Goal: Transaction & Acquisition: Purchase product/service

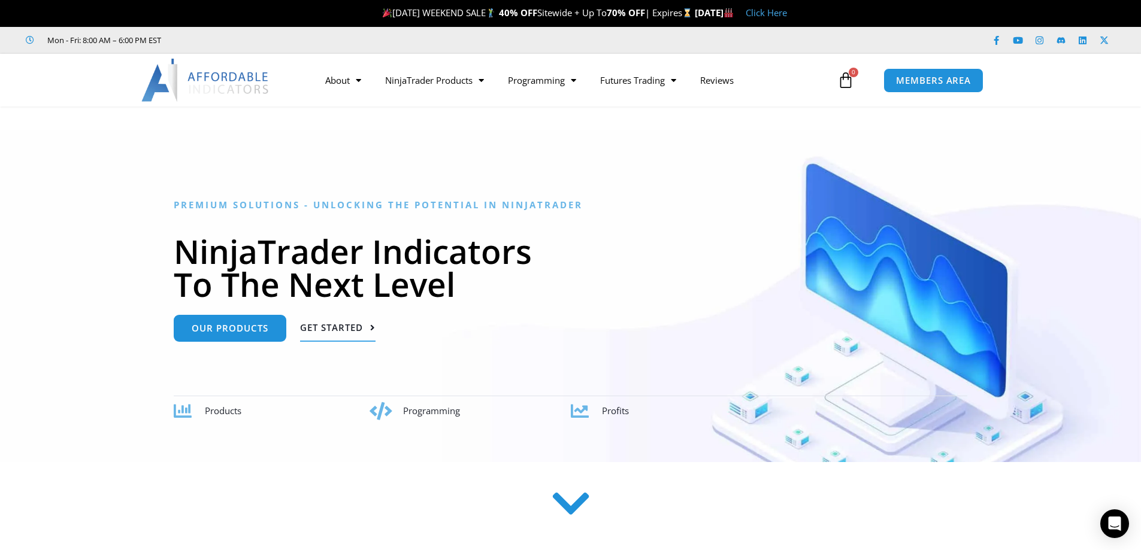
click at [325, 317] on link "Get Started" at bounding box center [337, 328] width 75 height 27
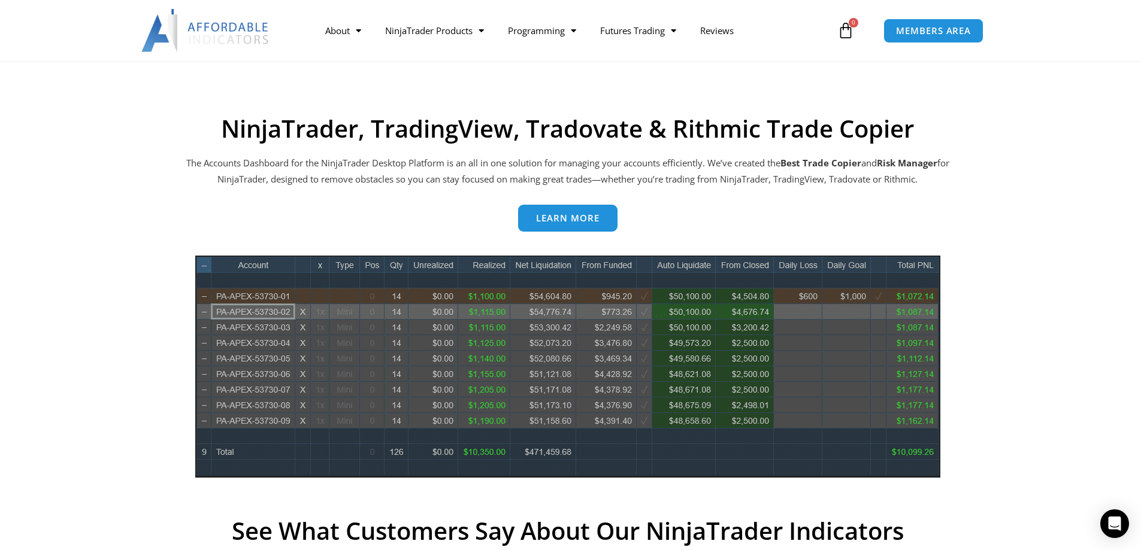
scroll to position [483, 0]
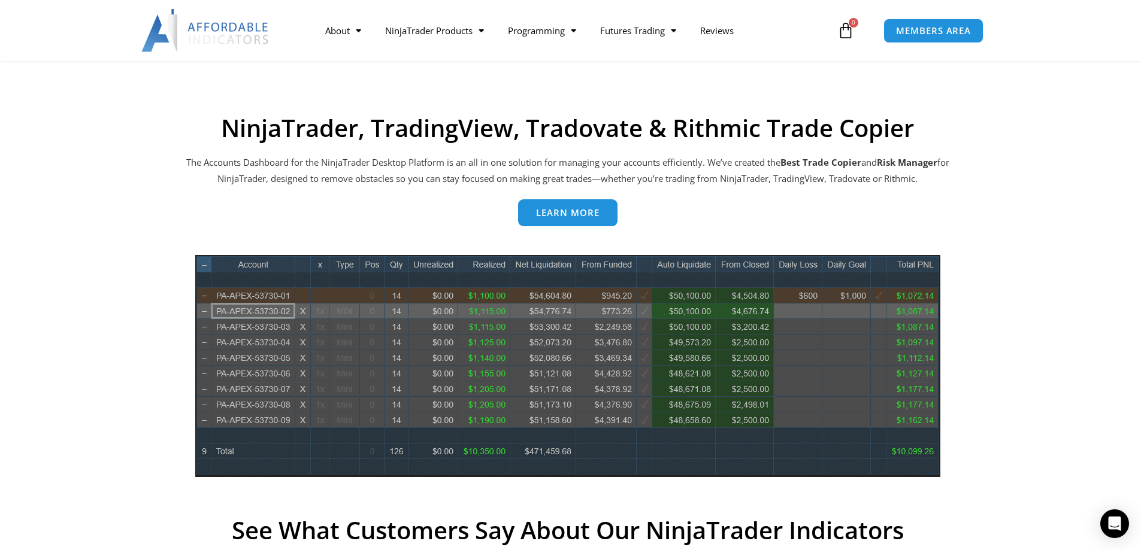
click at [529, 214] on link "Learn more" at bounding box center [567, 212] width 99 height 27
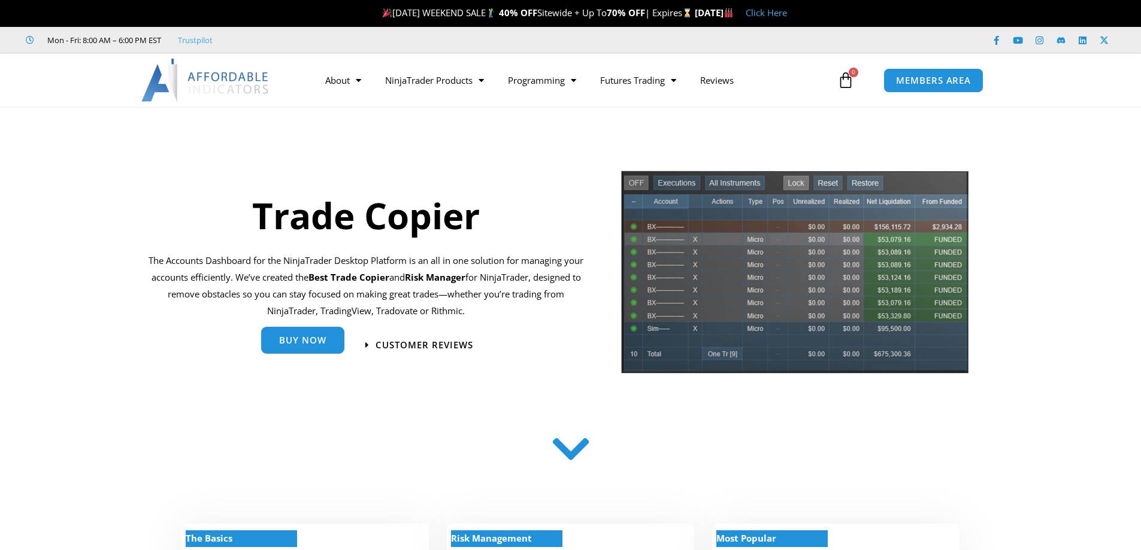
click at [302, 347] on link "Buy Now" at bounding box center [302, 340] width 83 height 27
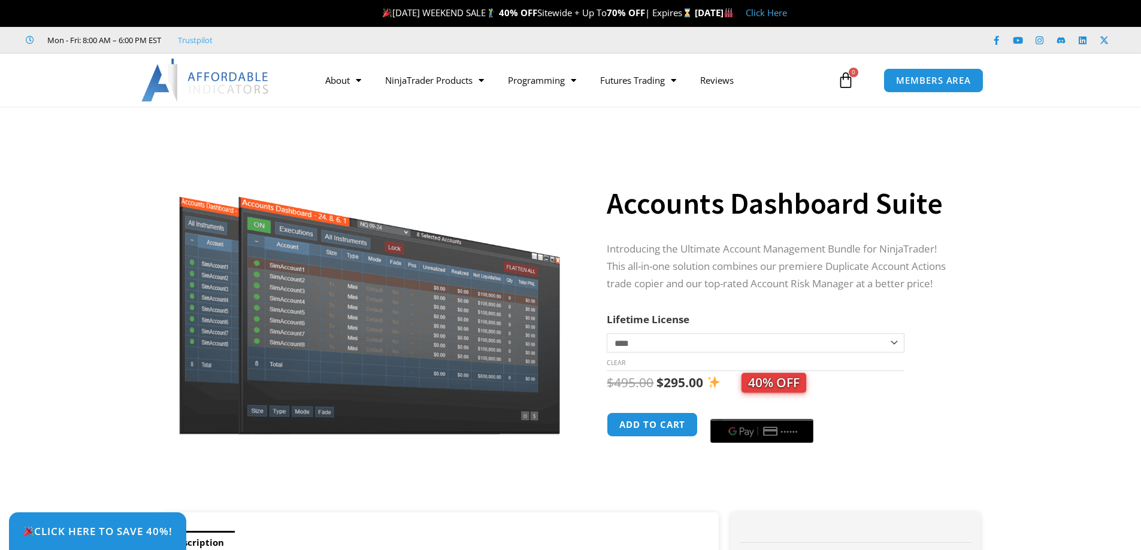
scroll to position [60, 0]
